Goal: Task Accomplishment & Management: Manage account settings

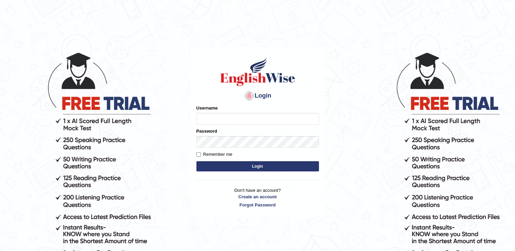
type input "Adedayo"
click at [262, 165] on button "Login" at bounding box center [258, 166] width 123 height 10
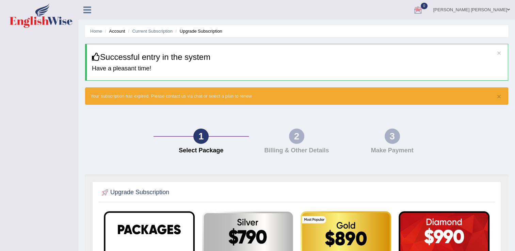
click at [423, 9] on div at bounding box center [418, 10] width 10 height 10
click at [390, 29] on strong "See All Alerts" at bounding box center [375, 28] width 30 height 5
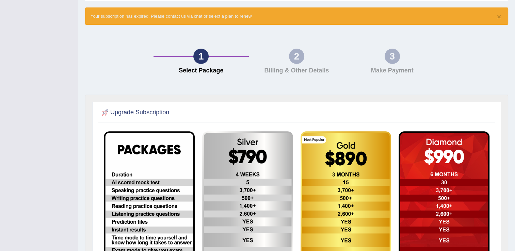
scroll to position [41, 0]
